Goal: Task Accomplishment & Management: Use online tool/utility

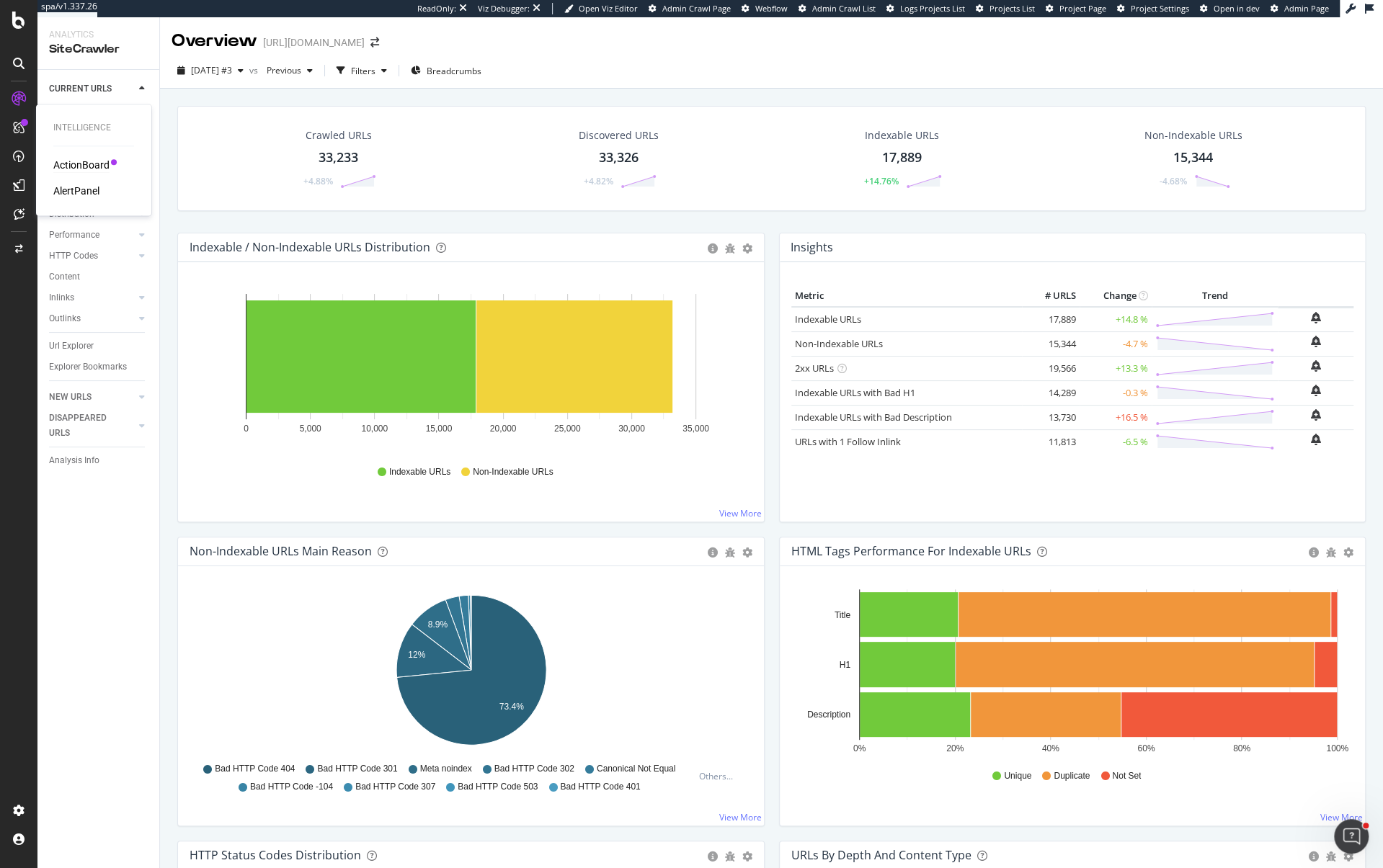
click at [77, 163] on div "ActionBoard" at bounding box center [81, 165] width 57 height 15
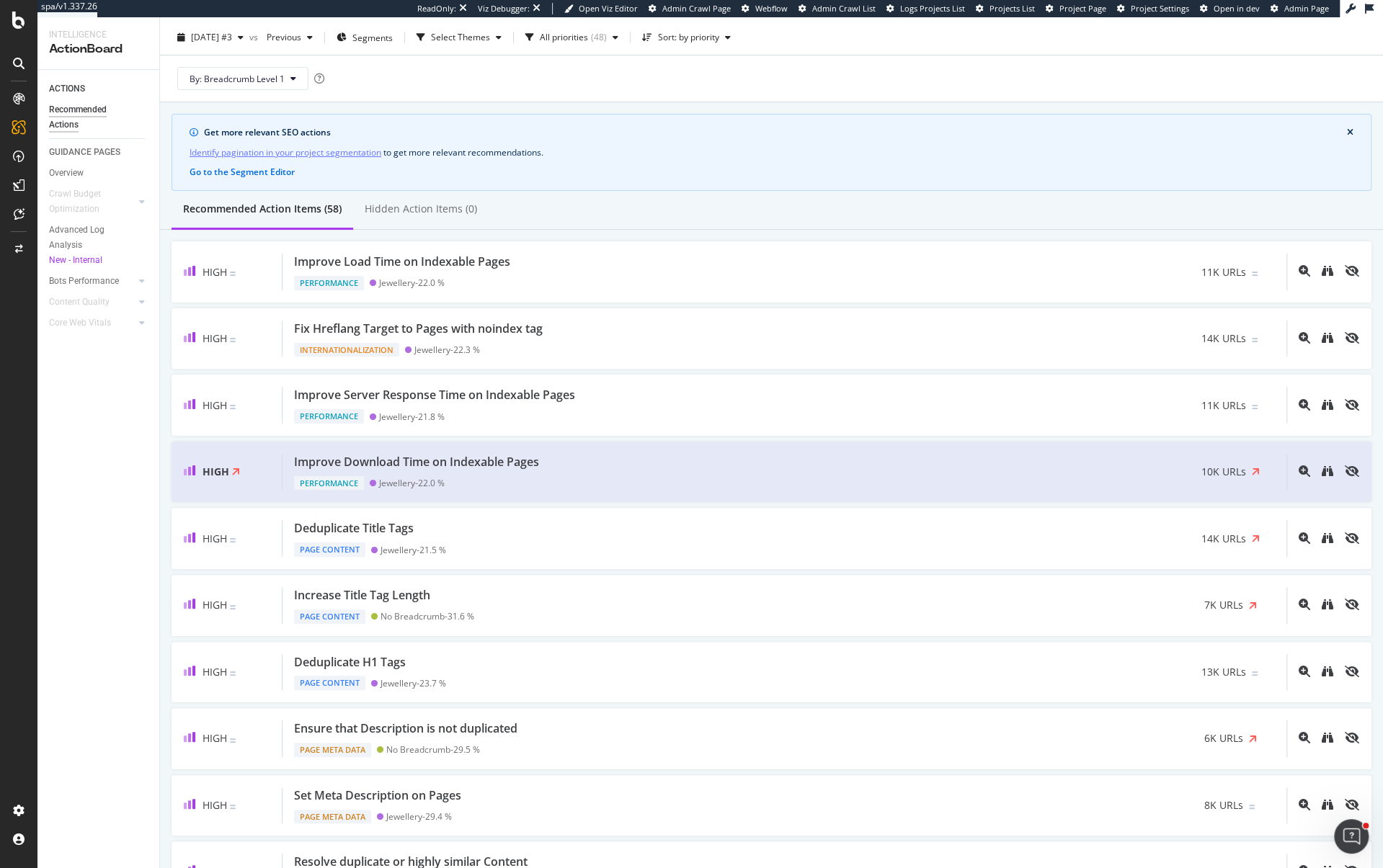
scroll to position [37, 0]
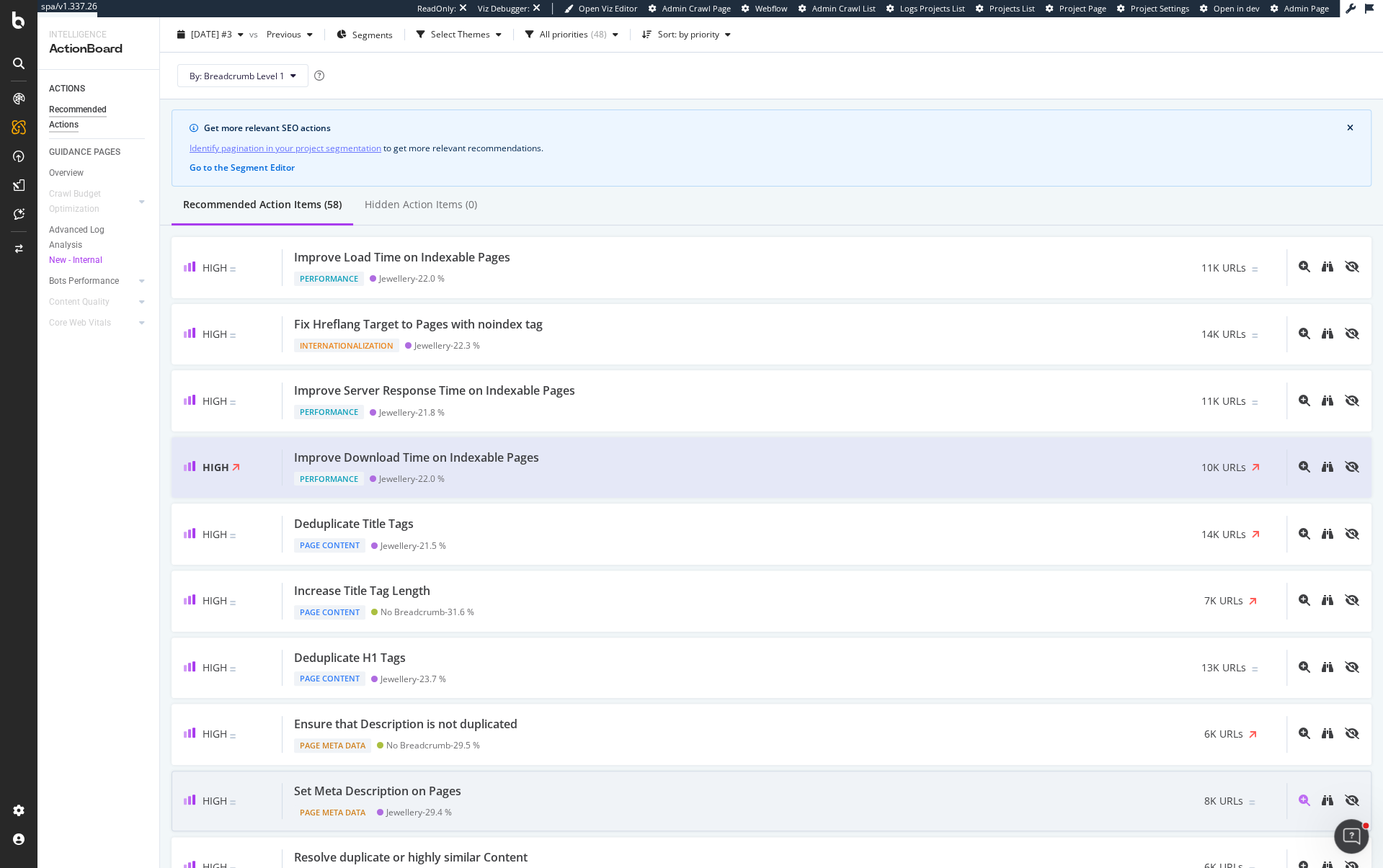
click at [465, 800] on div "Page Meta Data Jewellery - 29.4 %" at bounding box center [380, 810] width 173 height 20
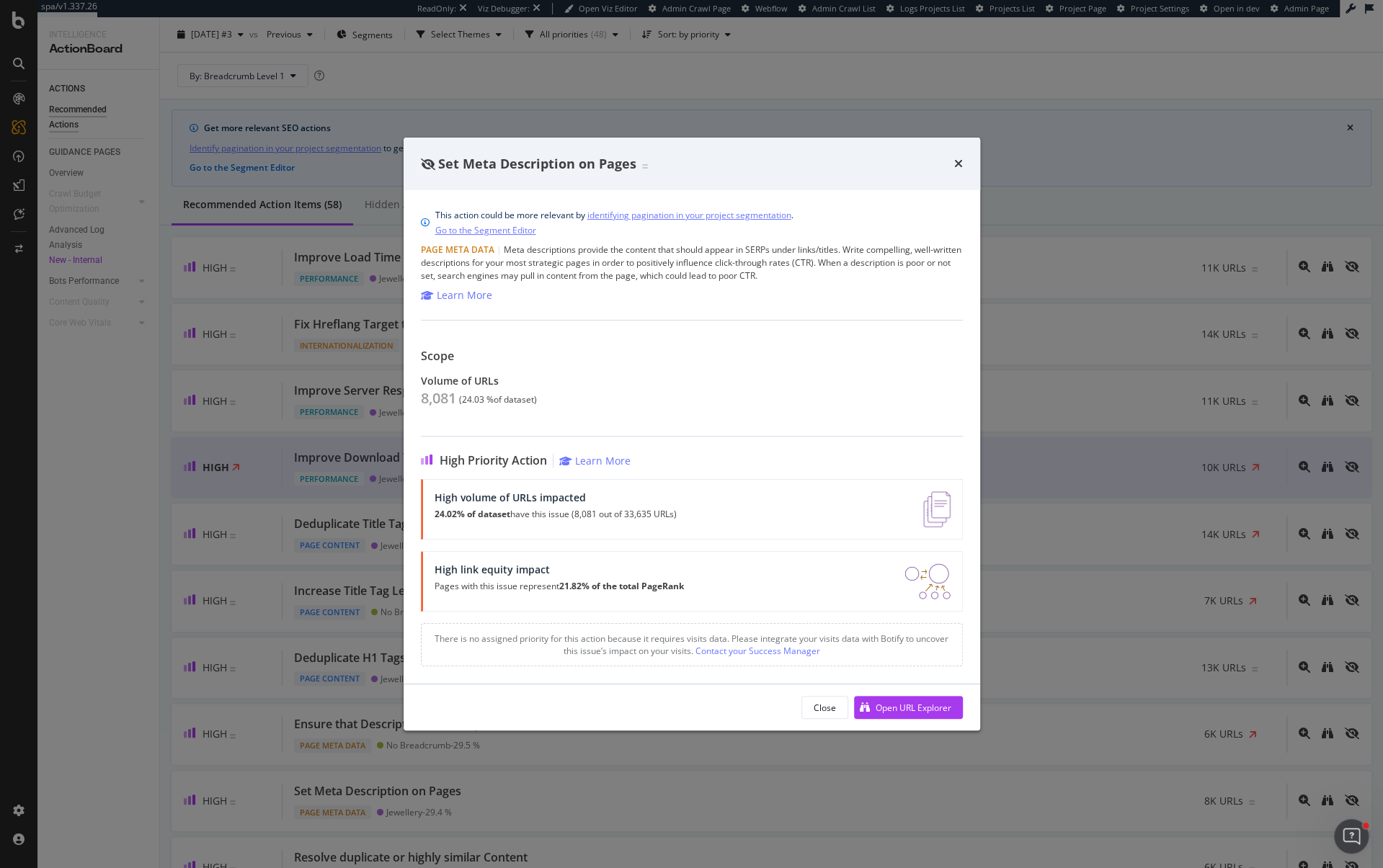
click at [170, 219] on div "Set Meta Description on Pages This action could be more relevant by identifying…" at bounding box center [692, 434] width 1383 height 868
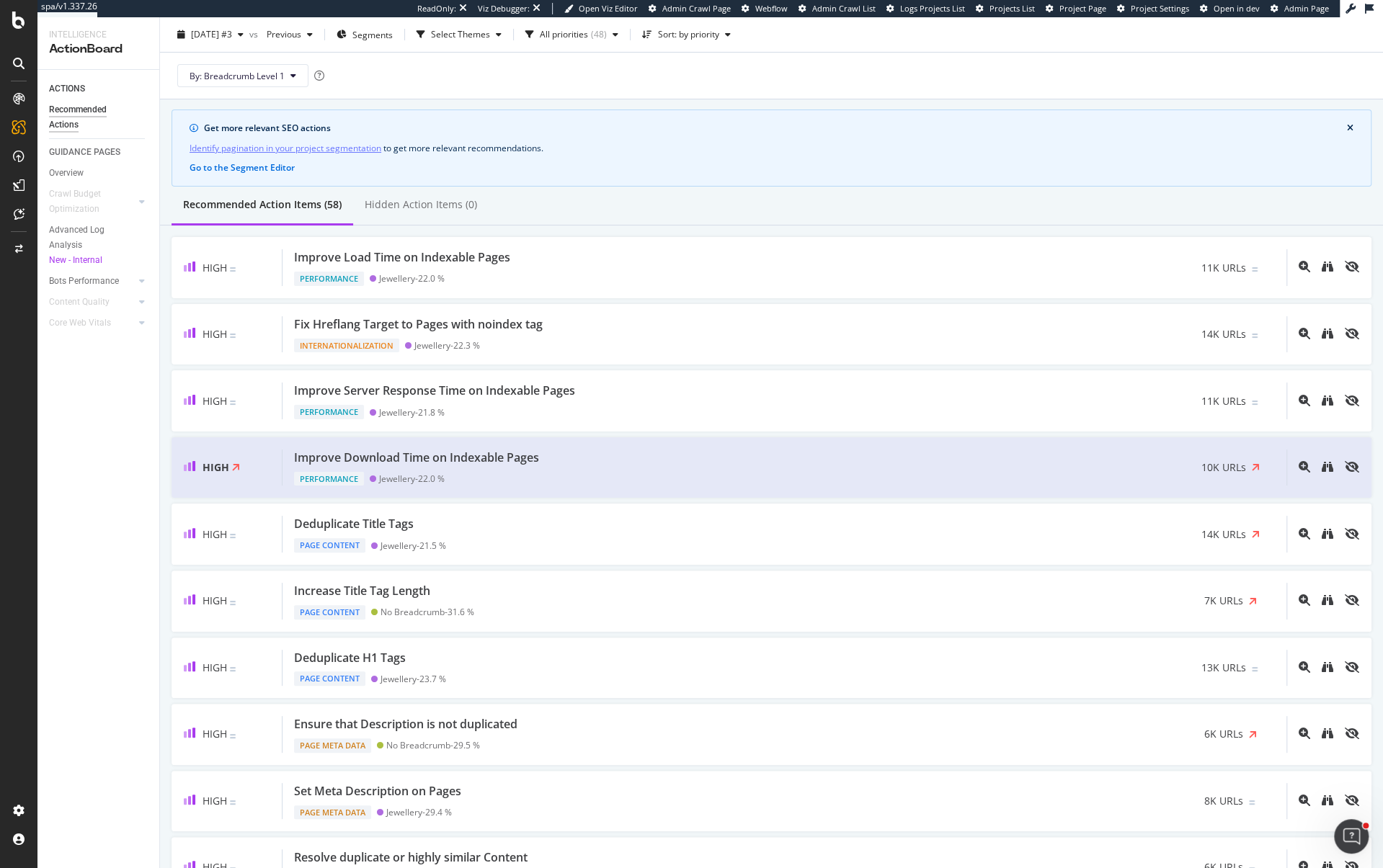
click at [953, 166] on div "Get more relevant SEO actions Identify pagination in your project segmentation …" at bounding box center [772, 148] width 1200 height 77
click at [81, 139] on div "Overview" at bounding box center [74, 136] width 41 height 15
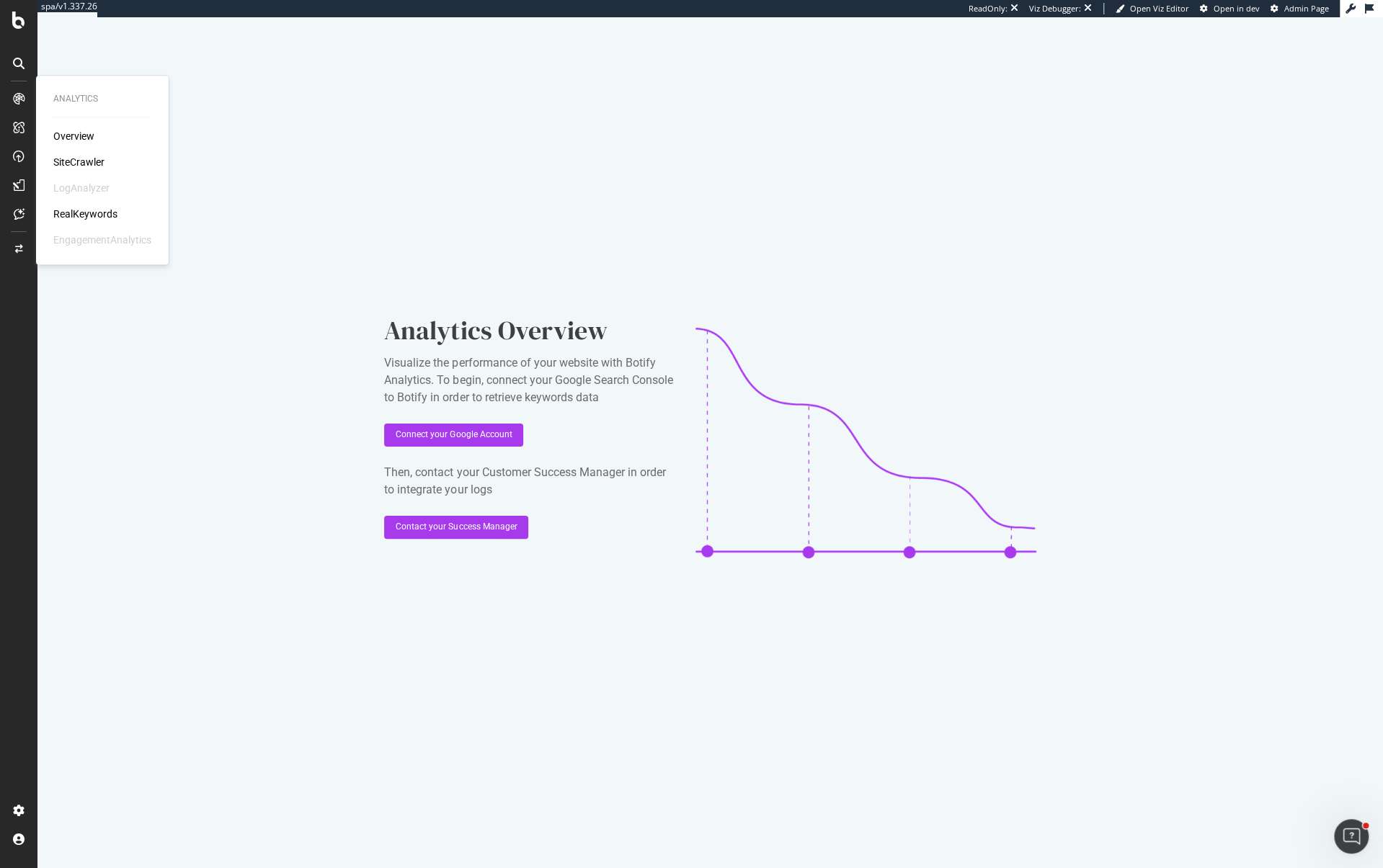
click at [85, 156] on div "SiteCrawler" at bounding box center [79, 162] width 51 height 15
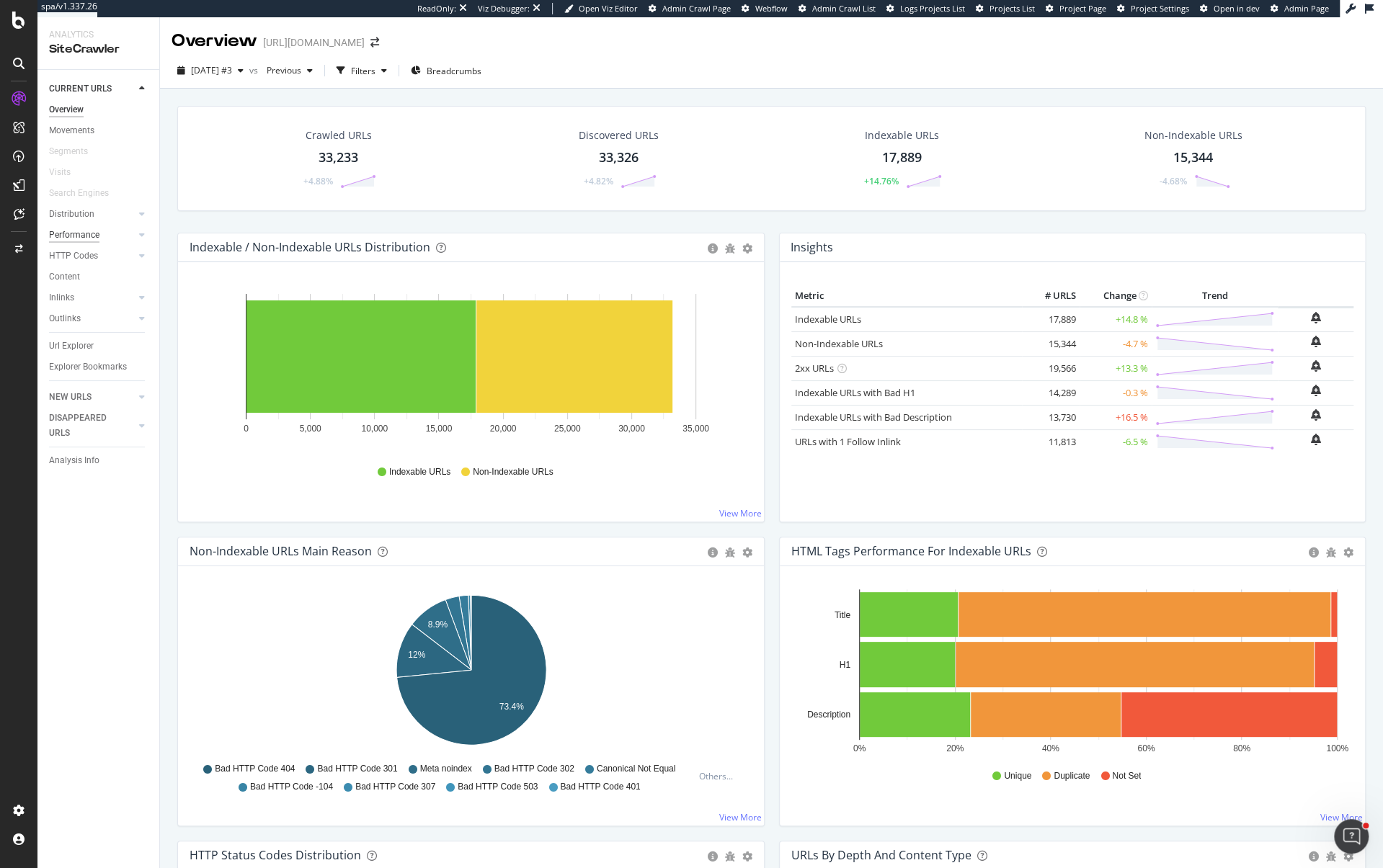
click at [98, 228] on div "Performance" at bounding box center [74, 235] width 50 height 15
